Goal: Task Accomplishment & Management: Use online tool/utility

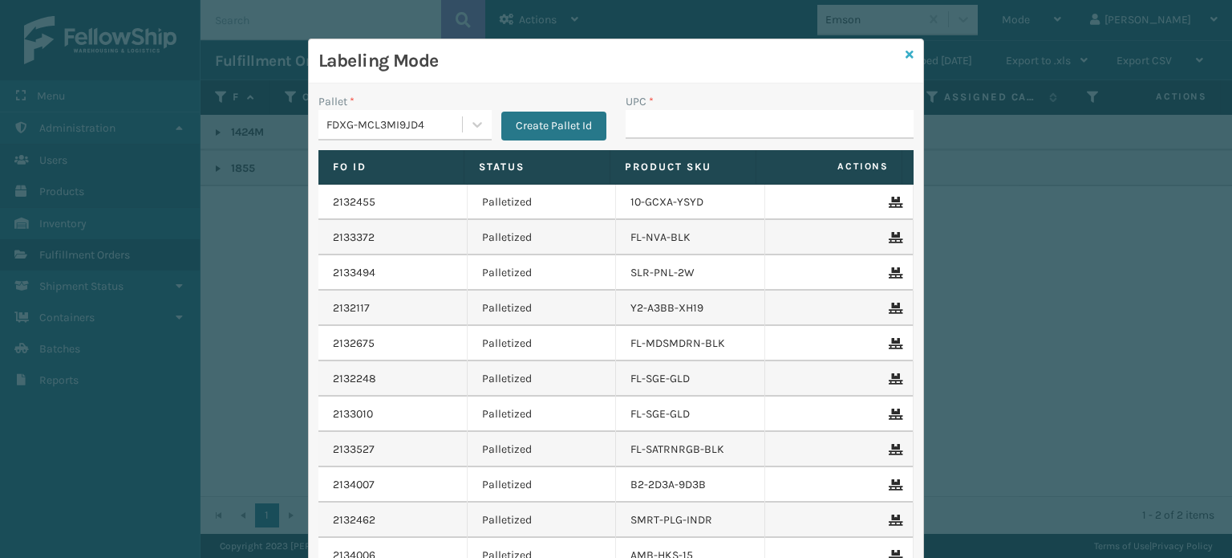
click at [906, 51] on icon at bounding box center [910, 54] width 8 height 11
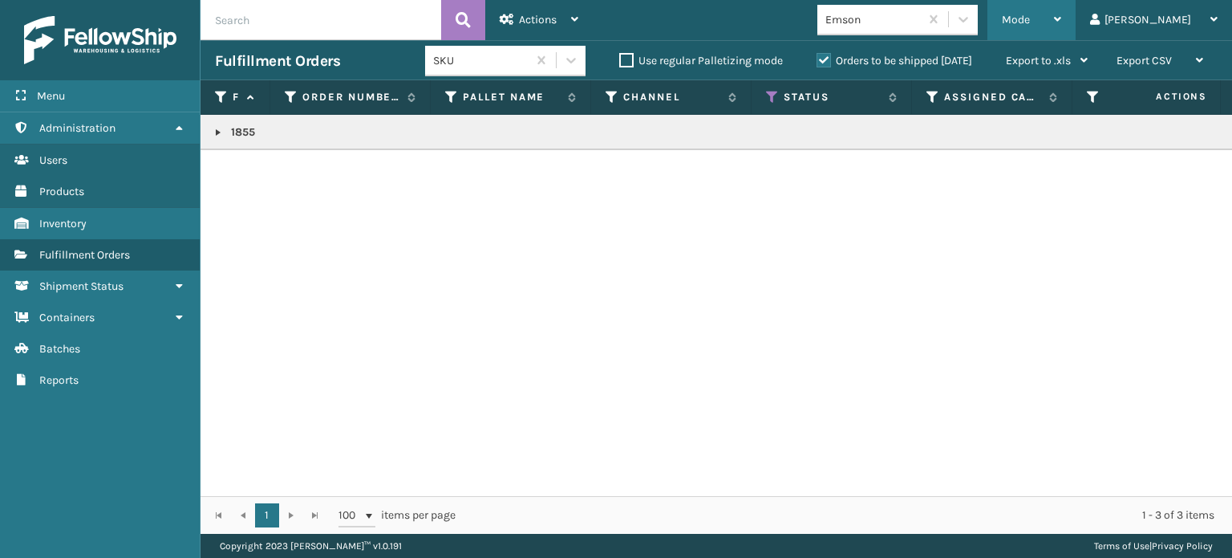
click at [1061, 10] on div "Mode" at bounding box center [1031, 20] width 59 height 40
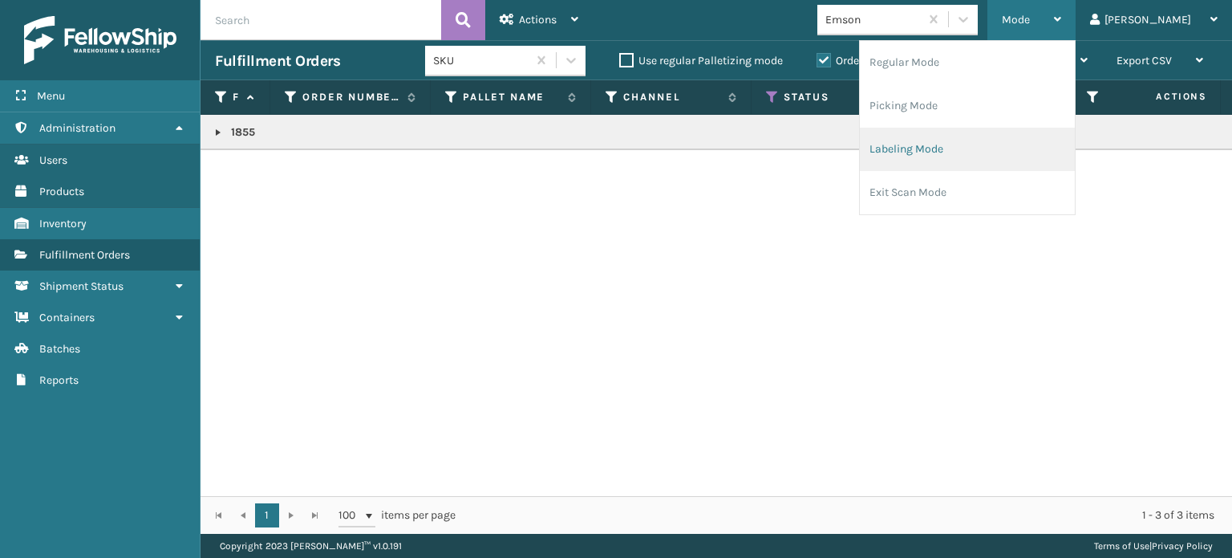
click at [972, 155] on li "Labeling Mode" at bounding box center [967, 149] width 215 height 43
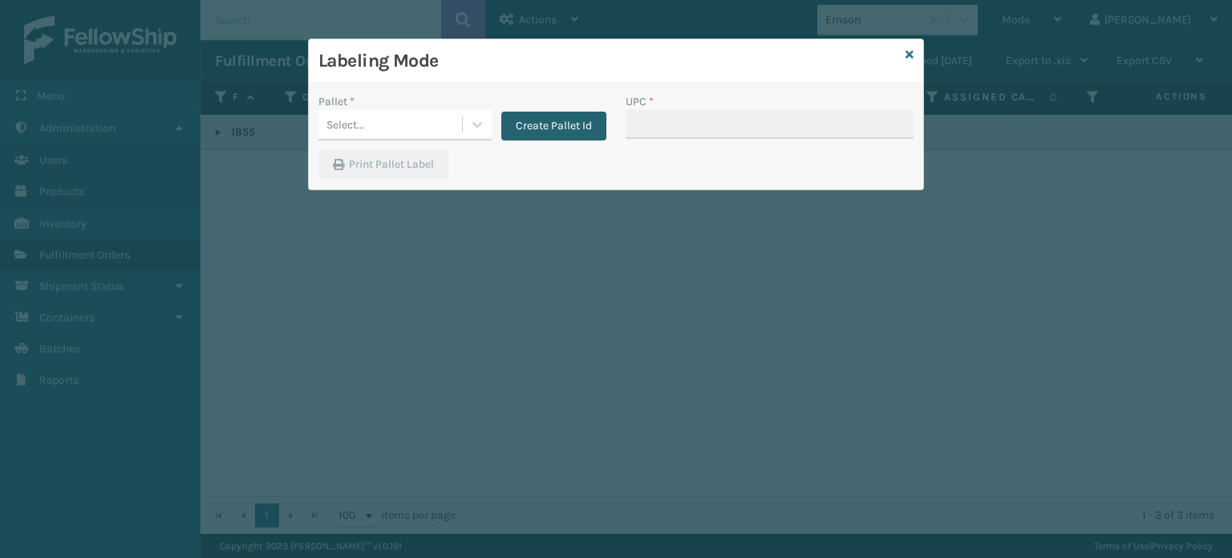
click at [544, 112] on button "Create Pallet Id" at bounding box center [553, 126] width 105 height 29
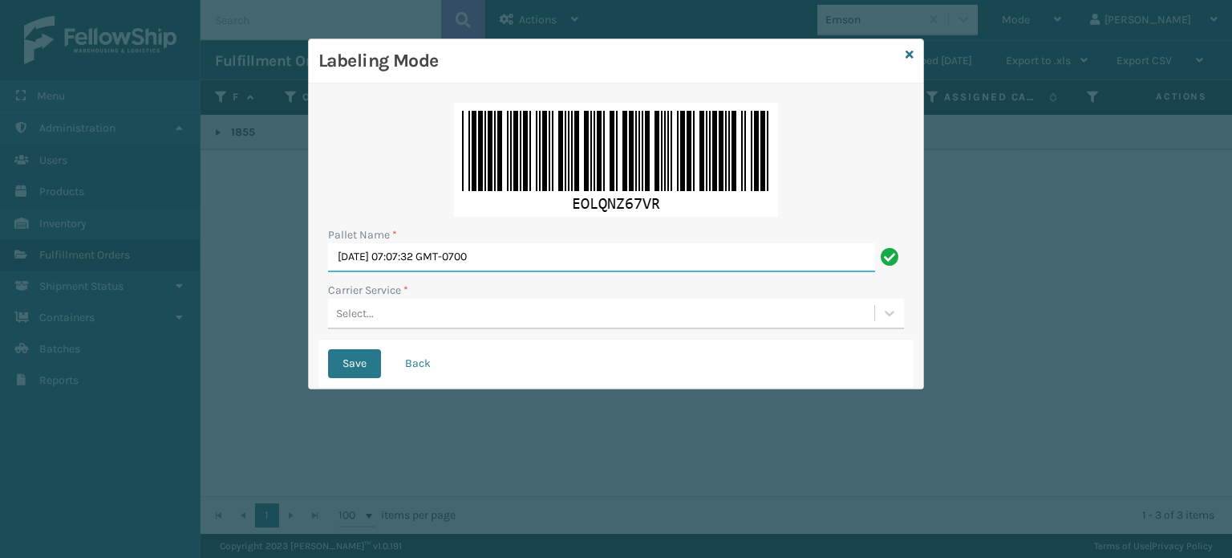
click at [550, 253] on input "[DATE] 07:07:32 GMT-0700" at bounding box center [601, 257] width 547 height 29
click at [550, 251] on input "[DATE] 07:07:32 GMT-0700" at bounding box center [601, 257] width 547 height 29
click at [545, 249] on input "[DATE] 07:07:32 GMT-0700" at bounding box center [601, 257] width 547 height 29
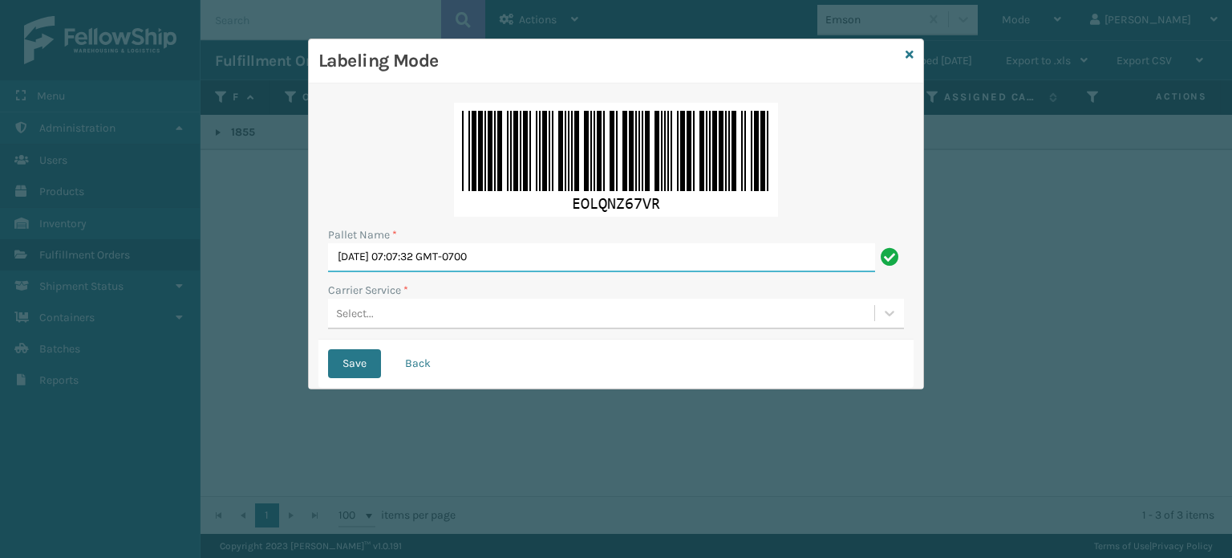
click at [545, 249] on input "[DATE] 07:07:32 GMT-0700" at bounding box center [601, 257] width 547 height 29
paste input "UPST742141"
type input "UPST742141"
click at [383, 317] on div "Select..." at bounding box center [601, 313] width 546 height 26
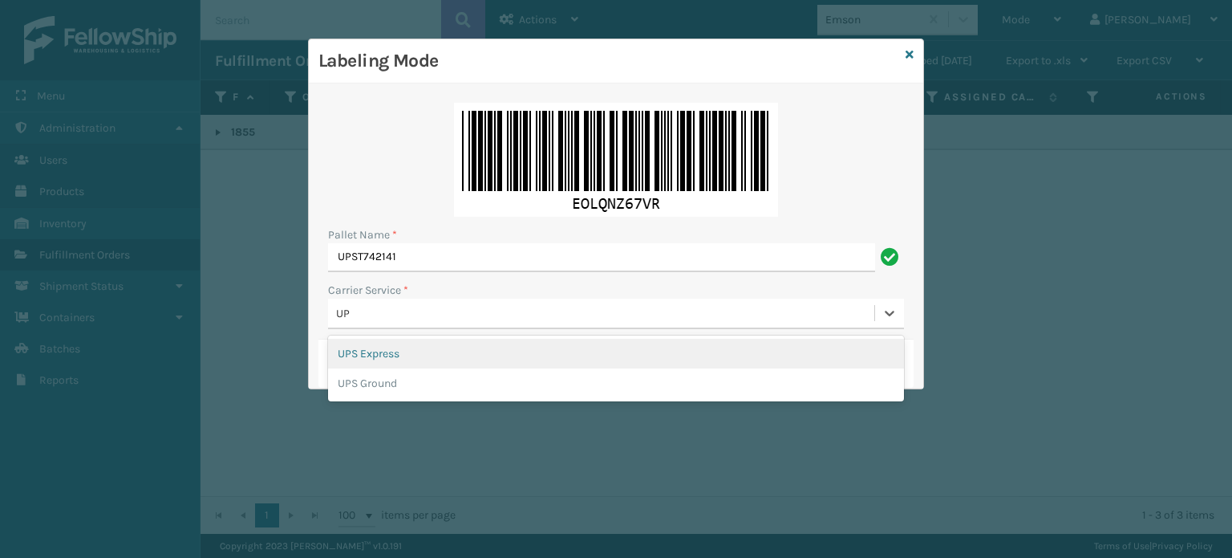
type input "UPS"
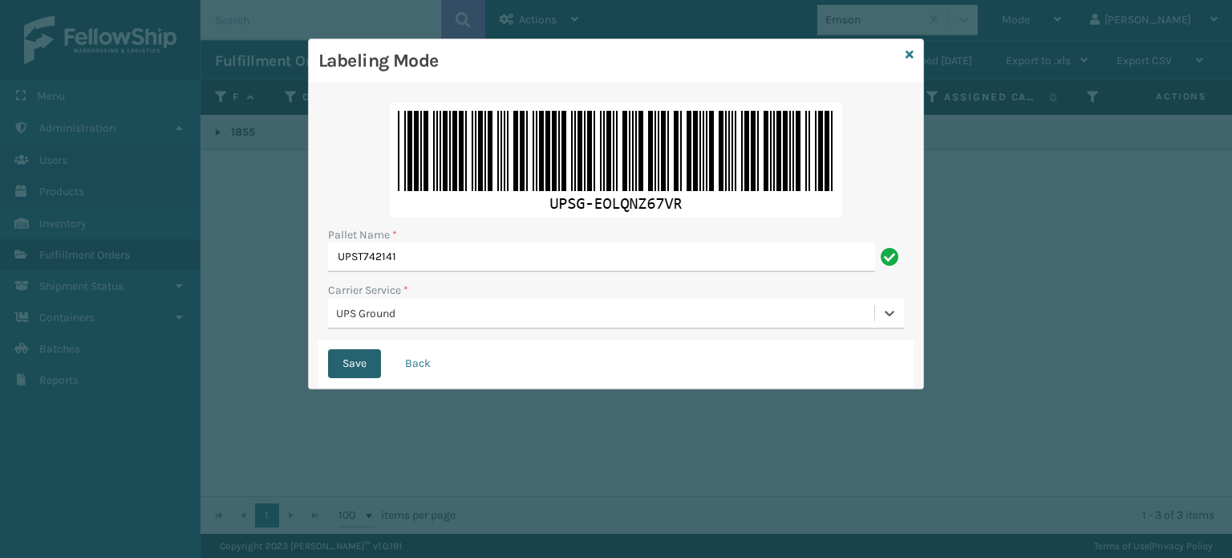
click at [364, 352] on button "Save" at bounding box center [354, 363] width 53 height 29
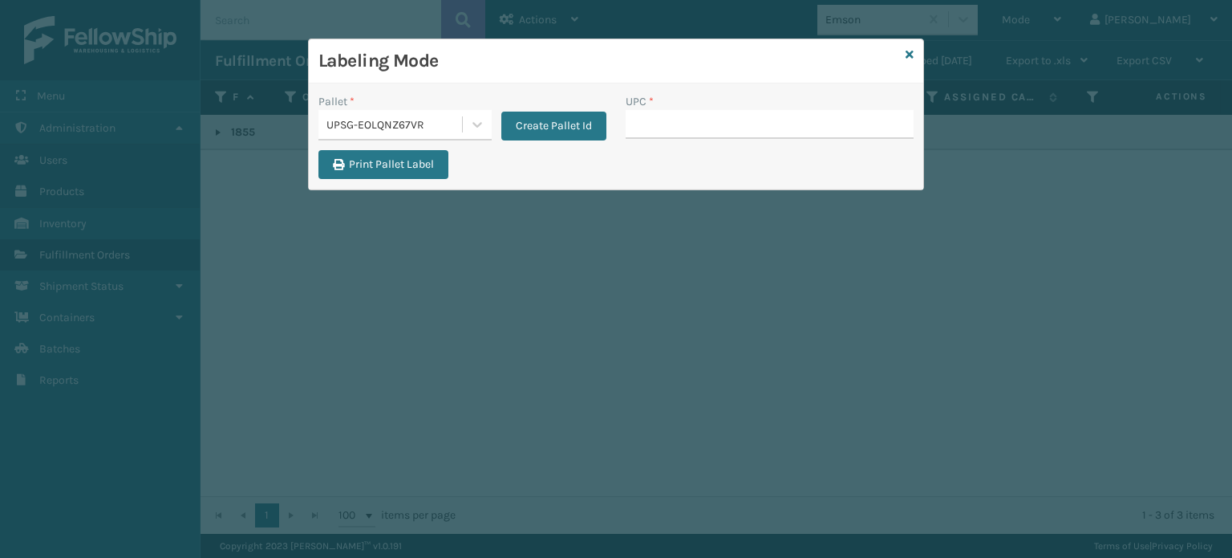
click at [898, 55] on h3 "Labeling Mode" at bounding box center [608, 61] width 581 height 24
click at [906, 53] on icon at bounding box center [910, 54] width 8 height 11
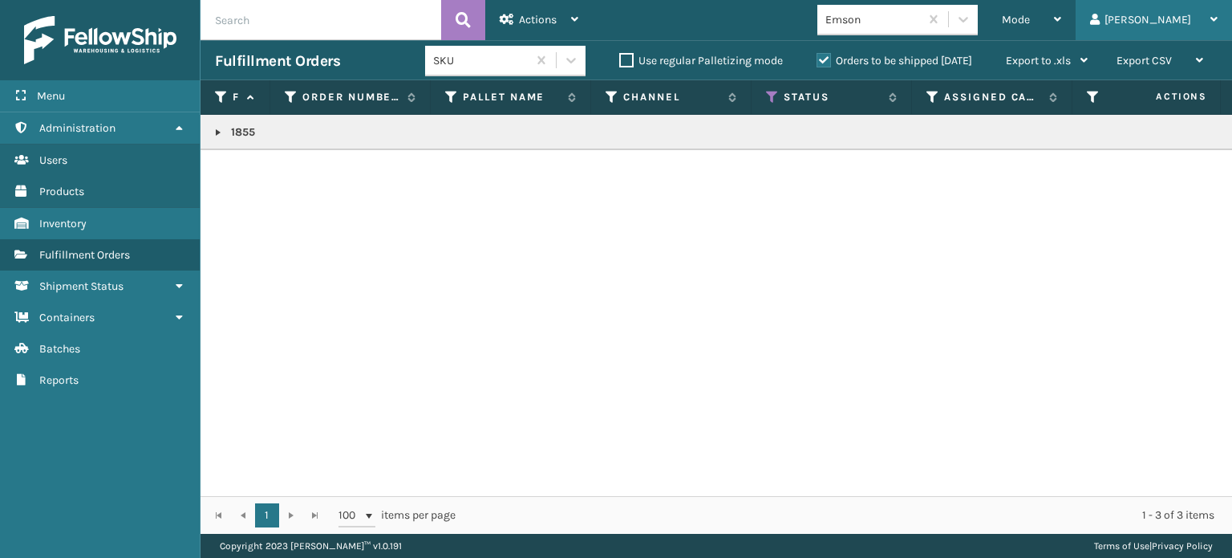
click at [1169, 19] on div "[PERSON_NAME]" at bounding box center [1154, 20] width 128 height 40
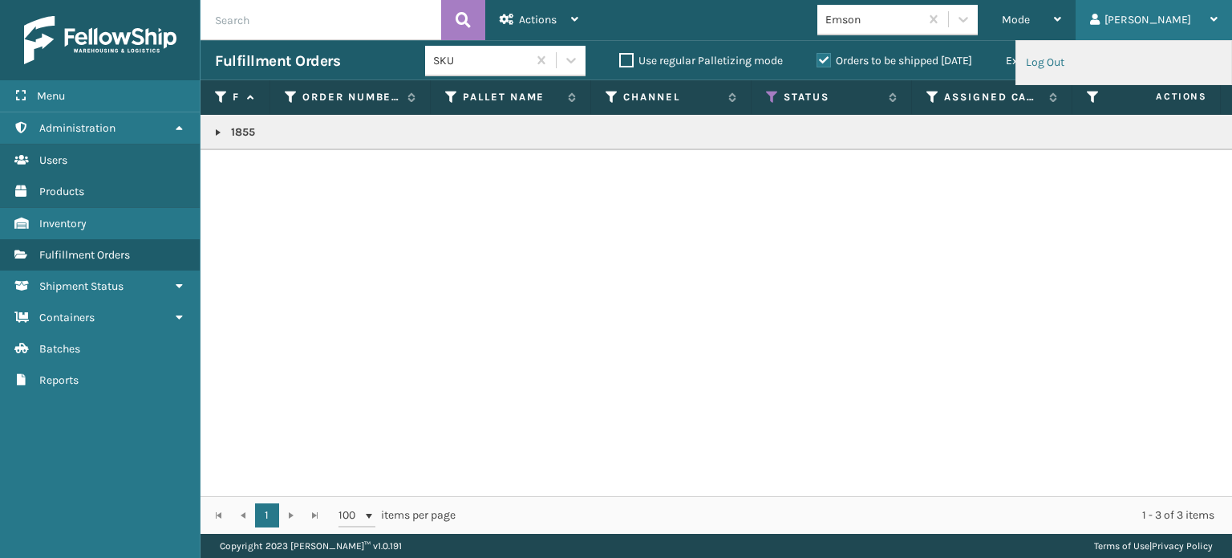
click at [1040, 60] on li "Log Out" at bounding box center [1123, 62] width 215 height 43
